Goal: Find contact information: Find contact information

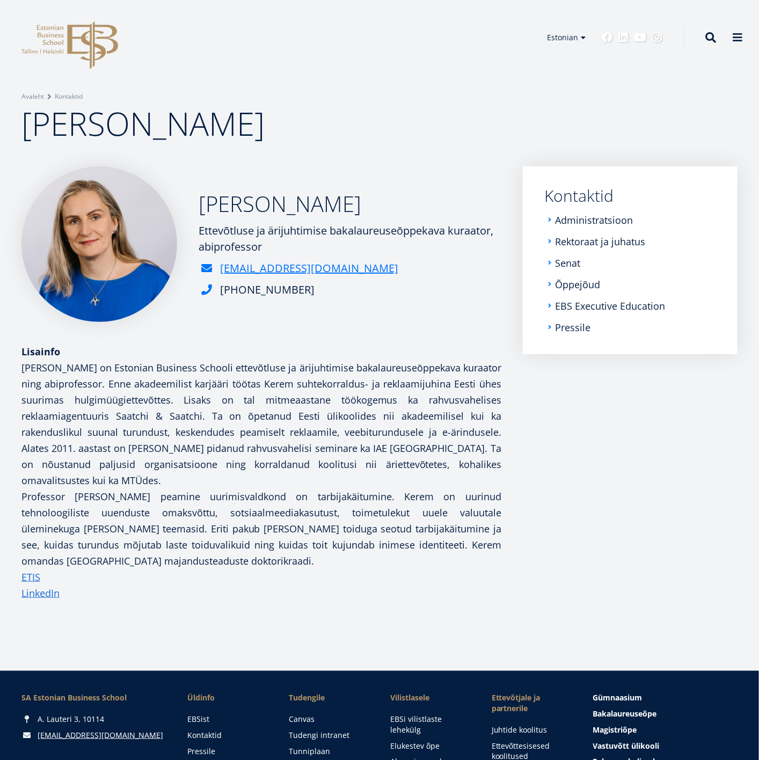
drag, startPoint x: 40, startPoint y: 590, endPoint x: 289, endPoint y: 360, distance: 338.6
click at [289, 360] on p "Katri Kerem on Estonian Business Schooli ettevõtluse ja ärijuhtimise bakalaureu…" at bounding box center [261, 464] width 480 height 209
click at [303, 293] on div "+372 665 1382" at bounding box center [350, 290] width 303 height 16
drag, startPoint x: 295, startPoint y: 287, endPoint x: 300, endPoint y: 296, distance: 10.3
click at [300, 296] on div "+372 665 1382" at bounding box center [350, 290] width 303 height 16
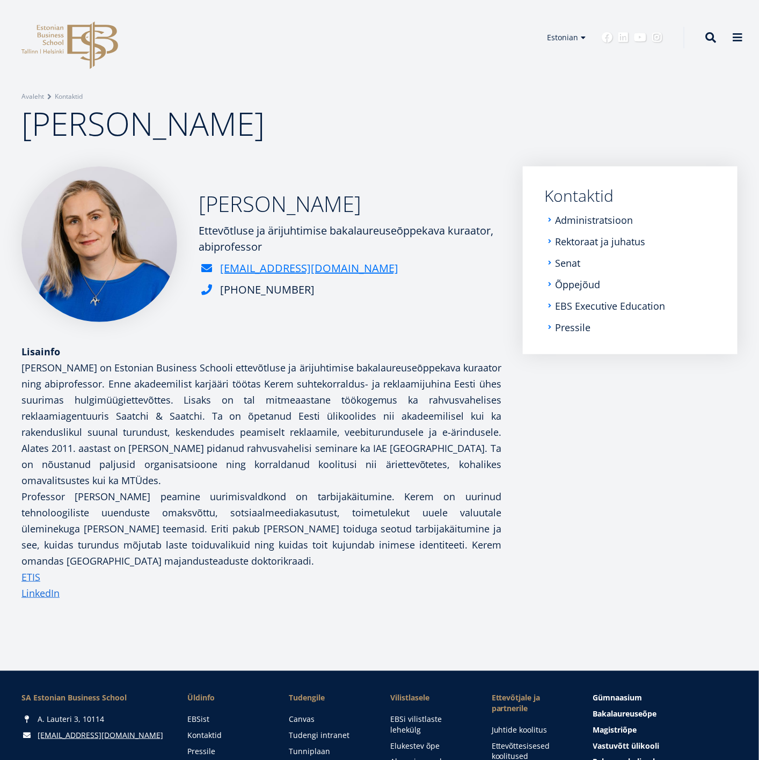
copy div "+372 665 1382"
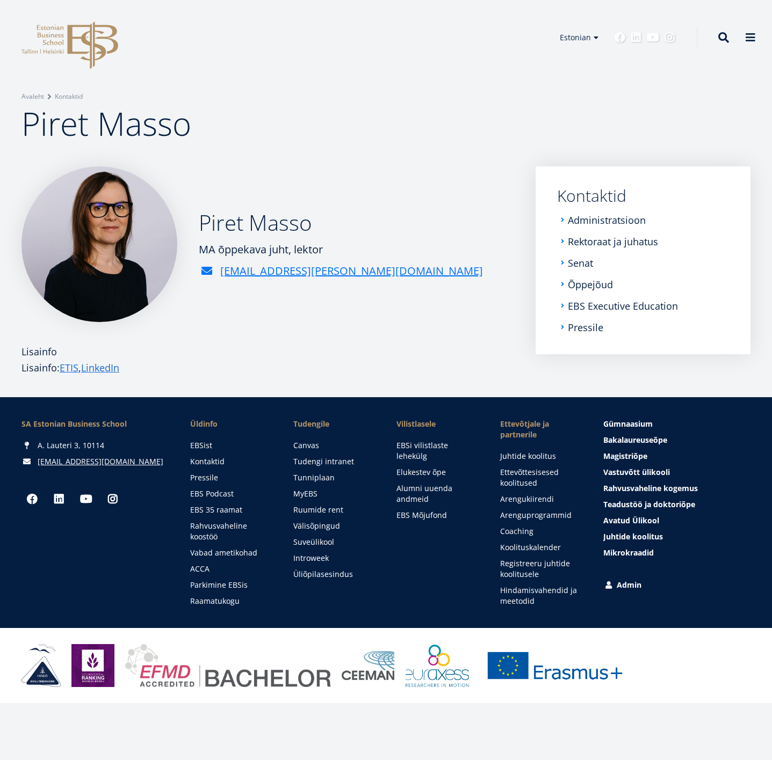
drag, startPoint x: 197, startPoint y: 246, endPoint x: 328, endPoint y: 243, distance: 130.5
click at [328, 243] on div "Piret Masso MA õppekava juht, lektor piret.masso@ebs.ee" at bounding box center [267, 244] width 492 height 156
copy div "MA õppekava juht, lektor"
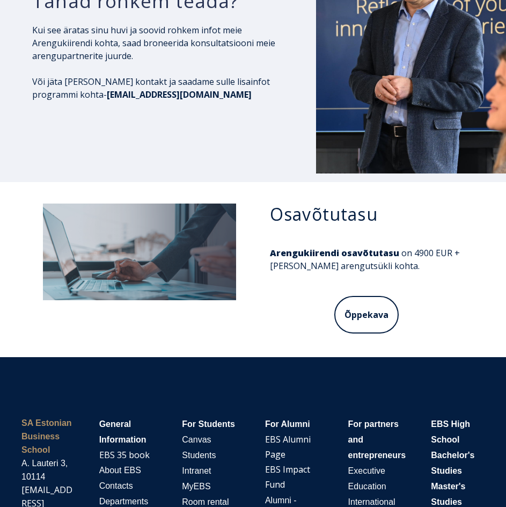
scroll to position [4917, 0]
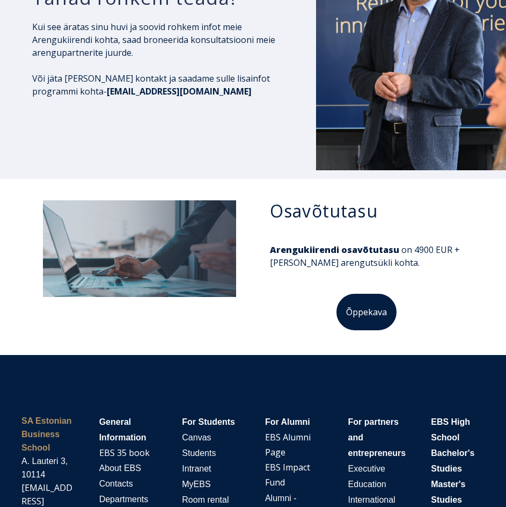
click at [358, 293] on link "Õppekava" at bounding box center [367, 312] width 62 height 39
